Goal: Find specific page/section: Find specific page/section

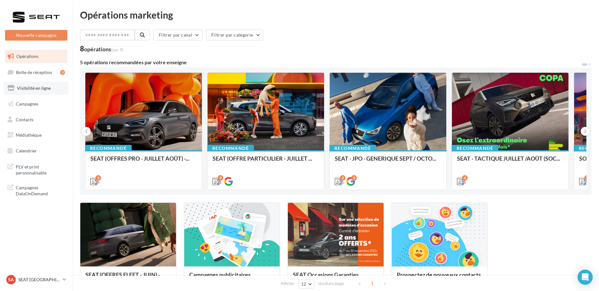
click at [41, 93] on link "Visibilité en ligne" at bounding box center [36, 88] width 65 height 13
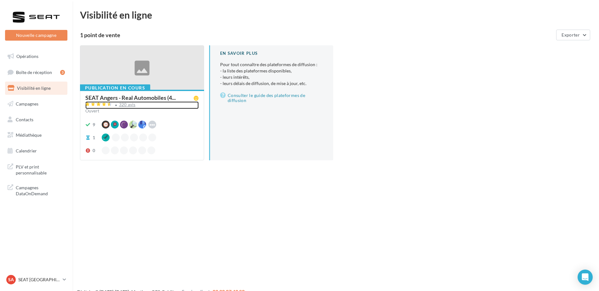
click at [118, 107] on div "320 avis" at bounding box center [141, 105] width 113 height 8
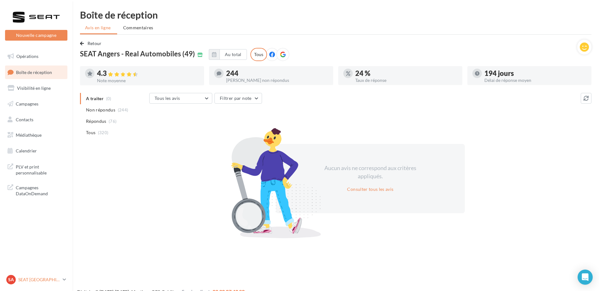
click at [35, 281] on p "SEAT [GEOGRAPHIC_DATA]" at bounding box center [39, 279] width 42 height 6
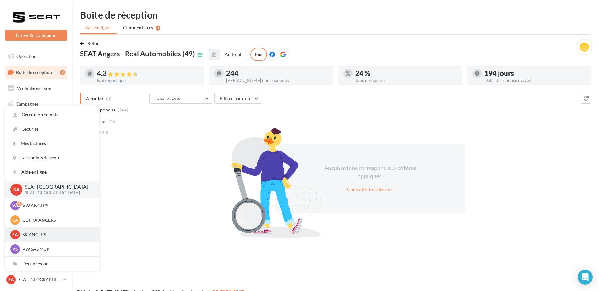
click at [53, 238] on div "SA SK ANGERS sk-ange-pal" at bounding box center [52, 234] width 84 height 9
